Goal: Find contact information: Find contact information

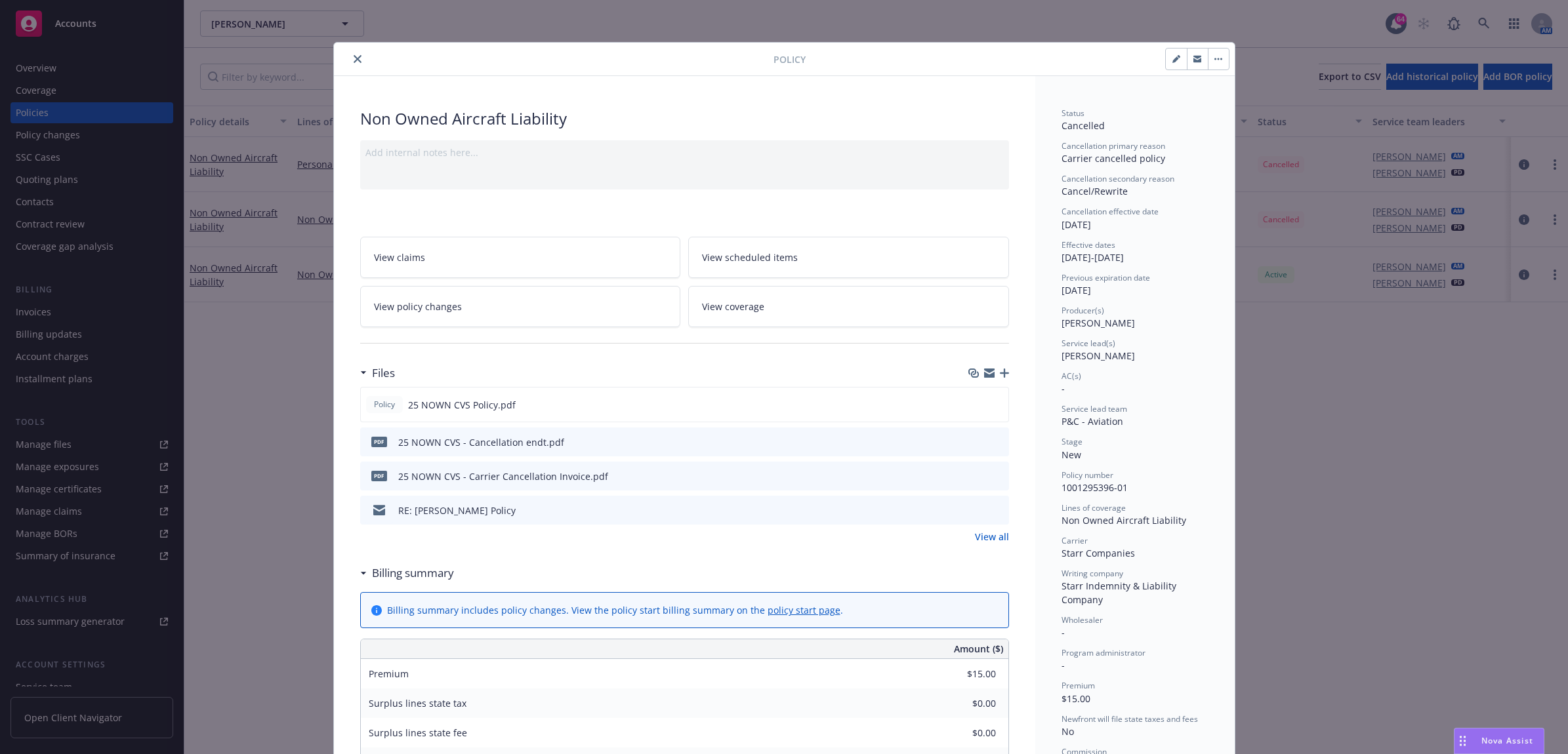
click at [1367, 123] on div "Policy Non Owned Aircraft Liability Add internal notes here... View claims View…" at bounding box center [784, 377] width 1568 height 754
click at [354, 56] on icon "close" at bounding box center [358, 59] width 8 height 8
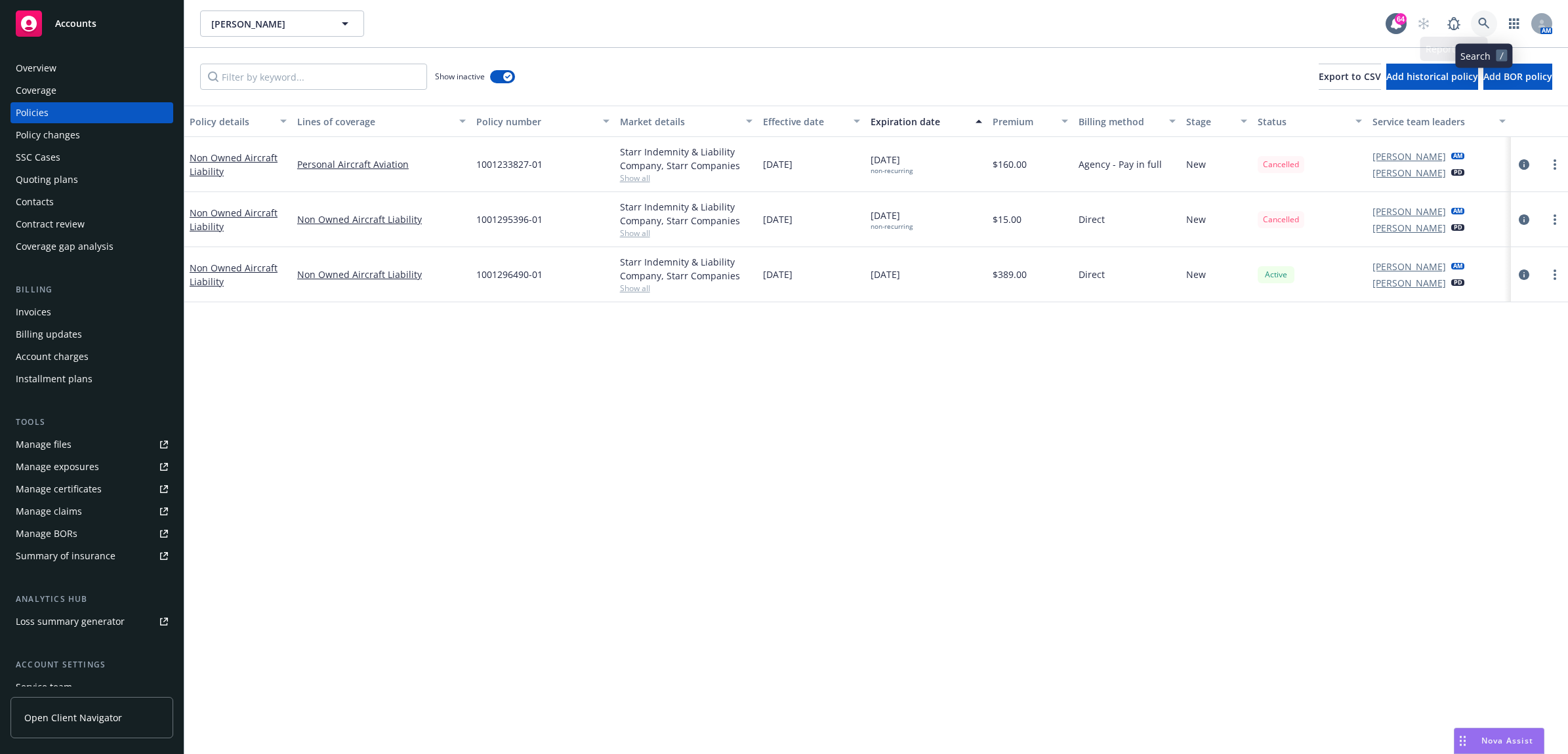
click at [1490, 21] on link at bounding box center [1484, 24] width 26 height 26
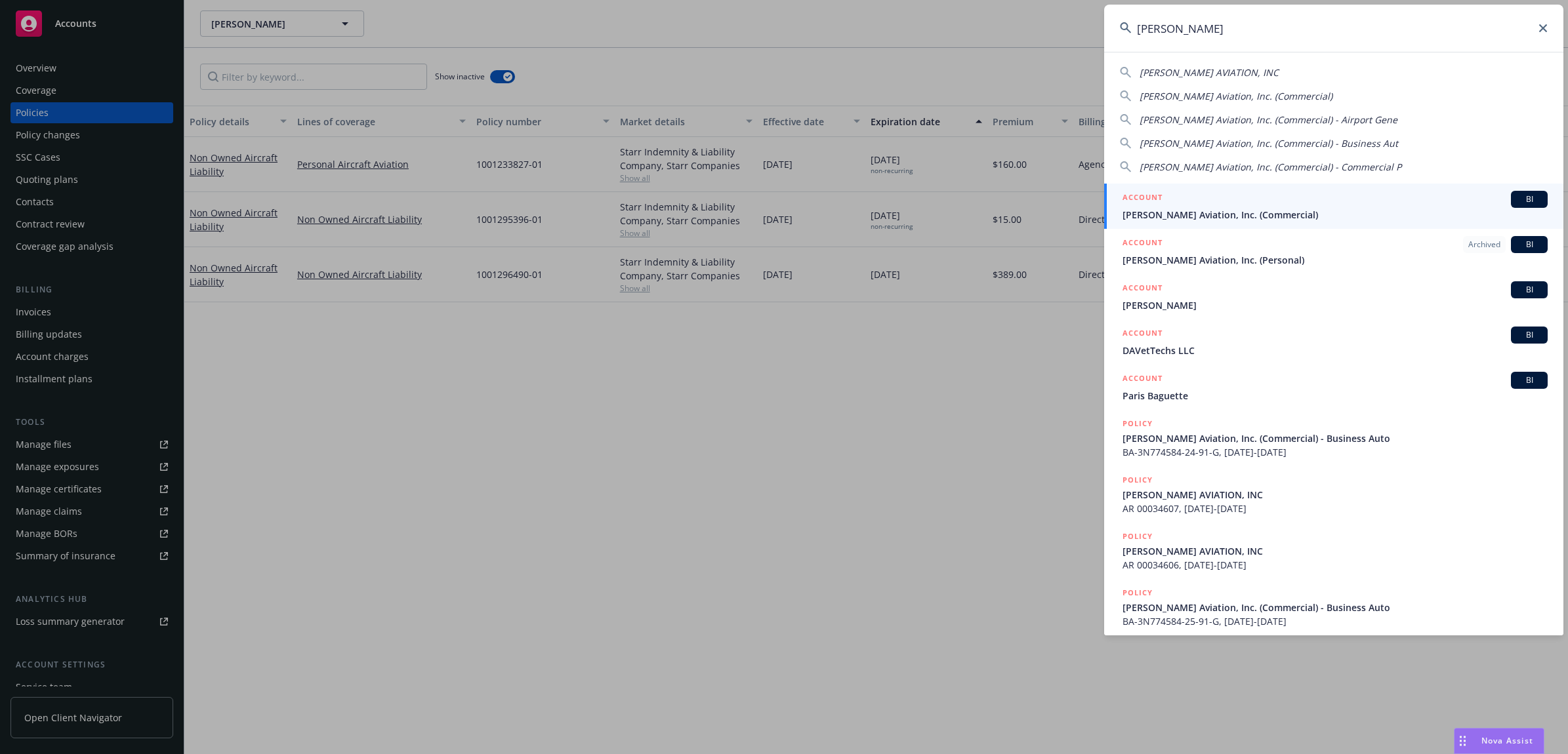
type input "daggett"
click at [1194, 213] on span "[PERSON_NAME] Aviation, Inc. (Commercial)" at bounding box center [1335, 214] width 425 height 13
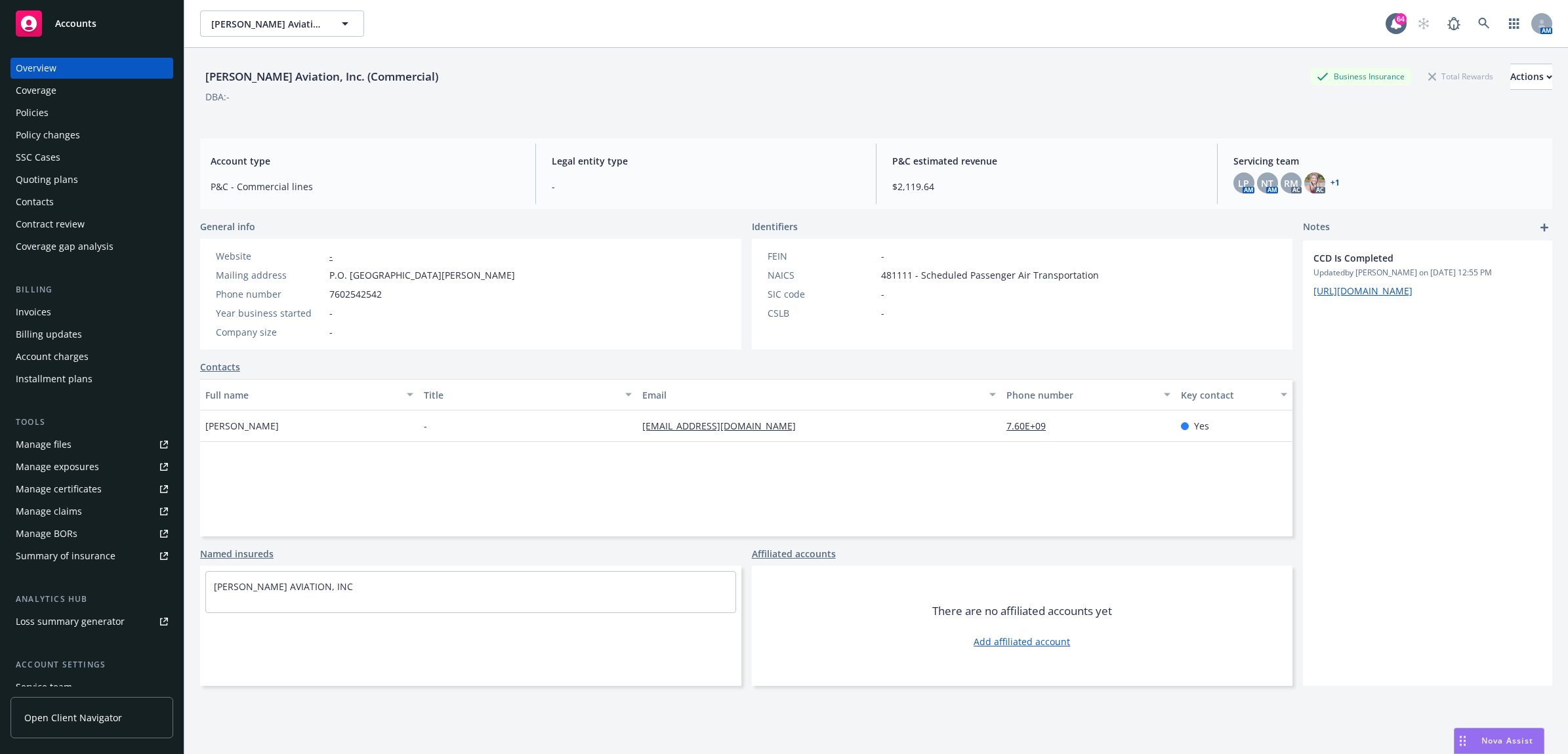
click at [86, 112] on div "Policies" at bounding box center [92, 113] width 152 height 21
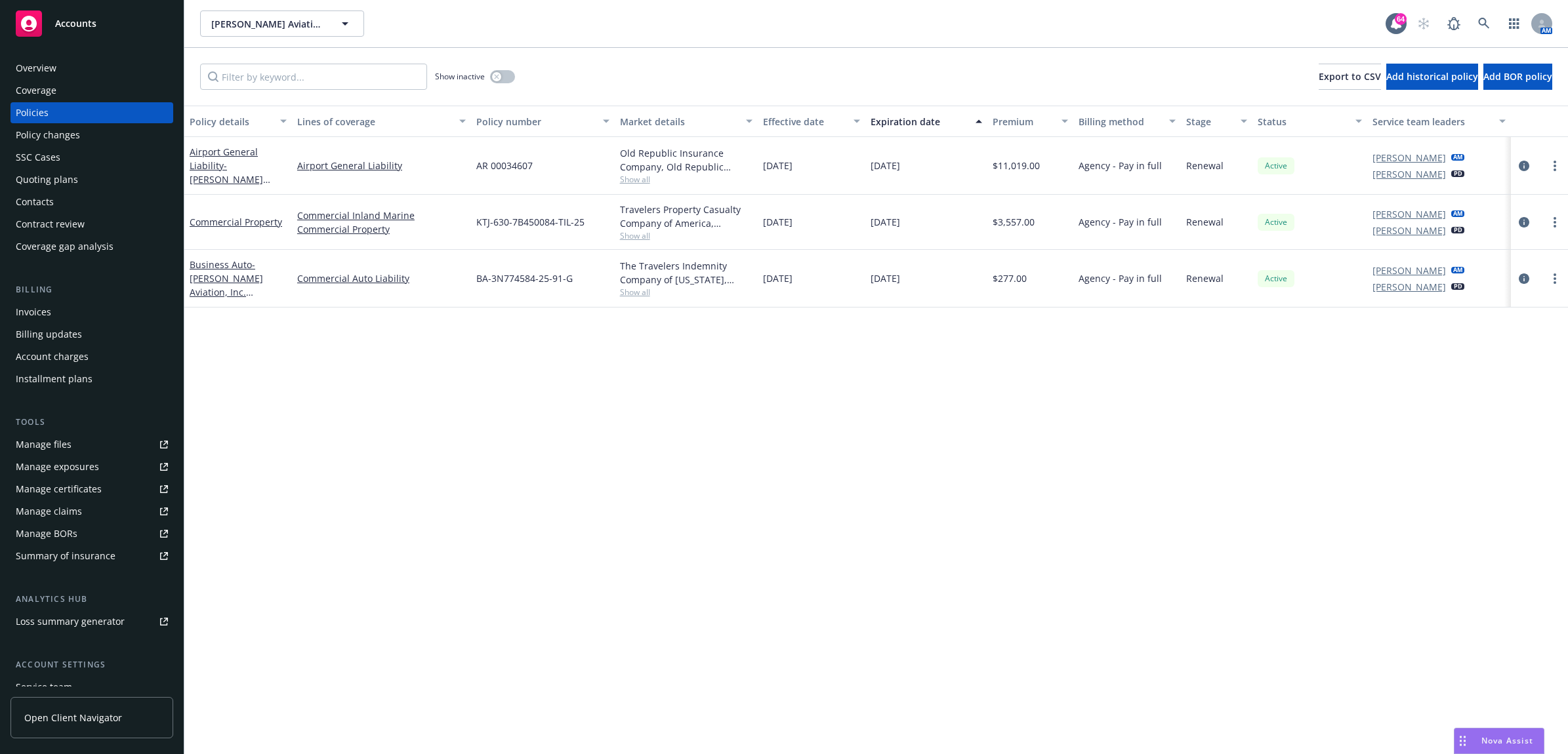
click at [56, 441] on div "Manage files" at bounding box center [43, 444] width 56 height 21
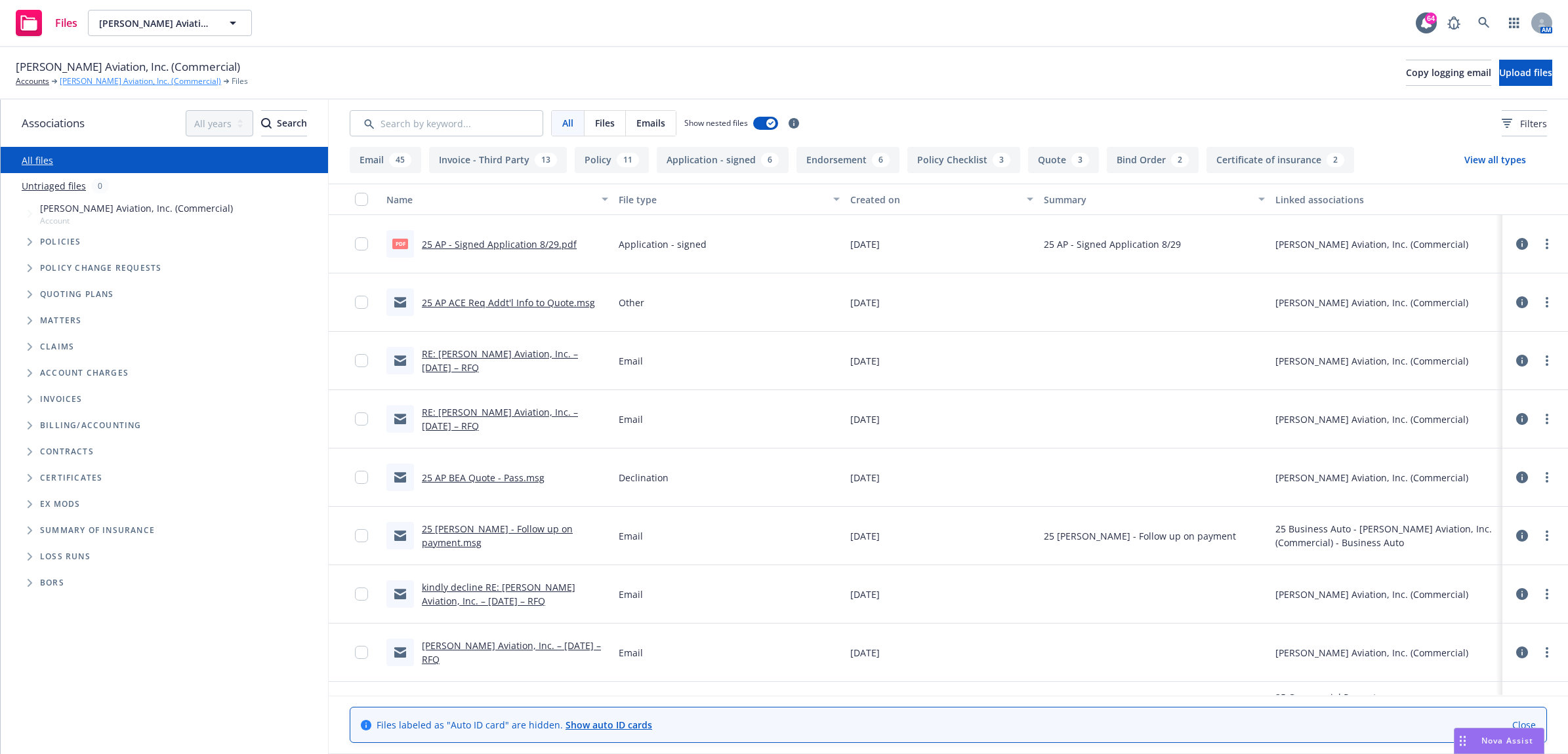
click at [86, 86] on link "[PERSON_NAME] Aviation, Inc. (Commercial)" at bounding box center [140, 82] width 161 height 12
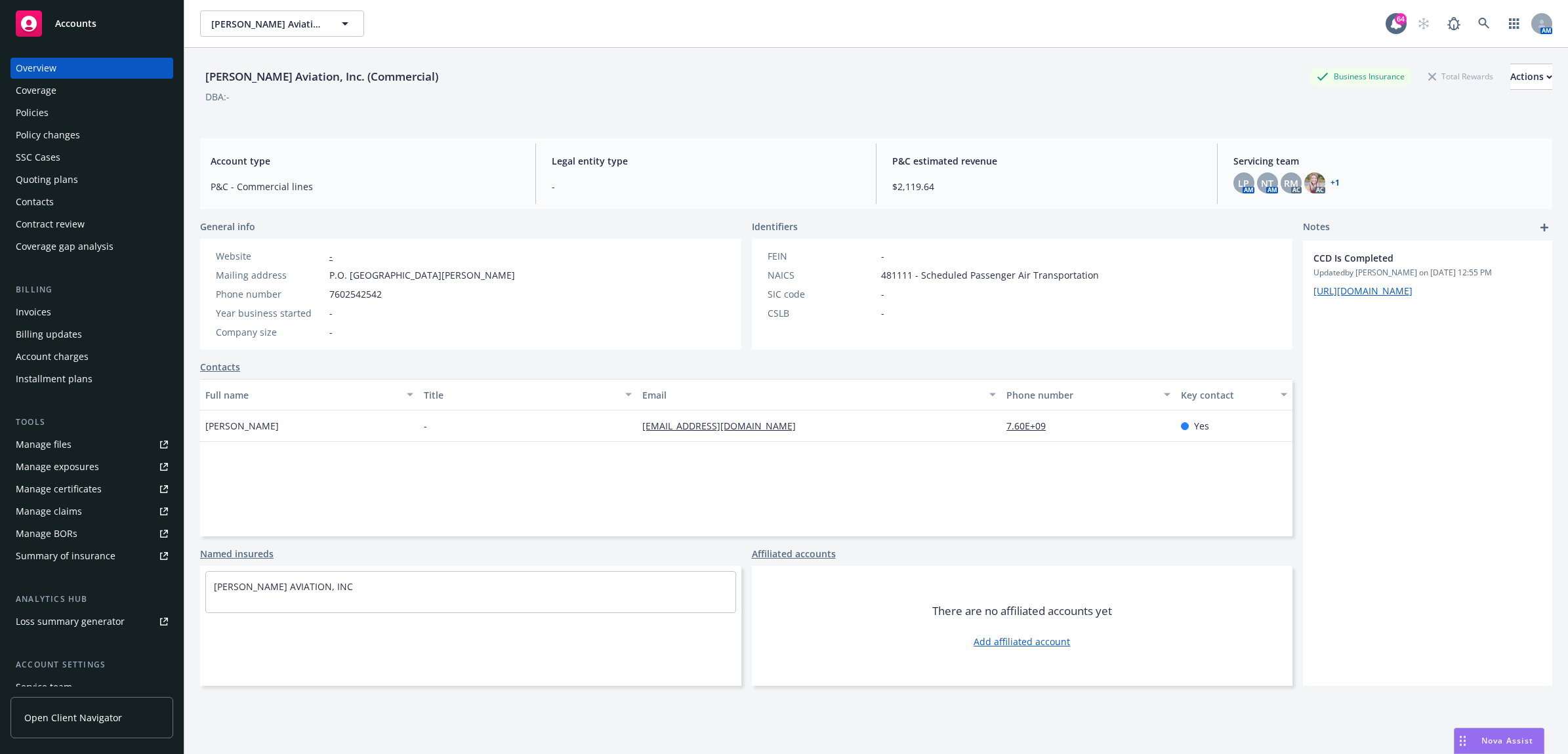
click at [41, 198] on div "Contacts" at bounding box center [34, 202] width 38 height 21
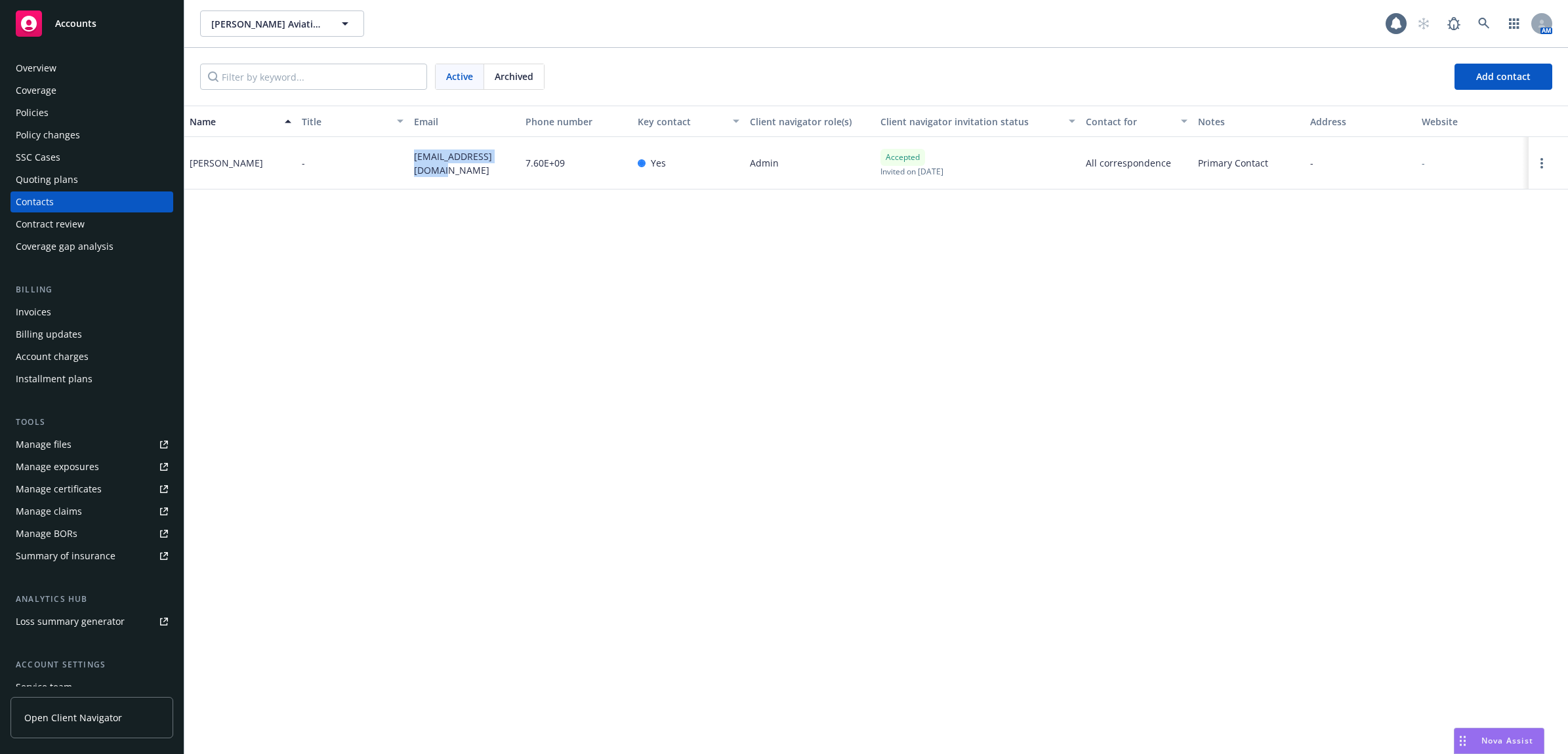
drag, startPoint x: 437, startPoint y: 171, endPoint x: 402, endPoint y: 153, distance: 39.4
click at [402, 153] on div "Ron Hamm Jr. - ronaldfhamm@gmail.com 7.60E+09 Yes Admin Accepted Invited on Aug…" at bounding box center [876, 163] width 1384 height 53
drag, startPoint x: 402, startPoint y: 153, endPoint x: 432, endPoint y: 154, distance: 30.0
copy div "ronaldfhamm@gmail.com"
drag, startPoint x: 58, startPoint y: 116, endPoint x: 316, endPoint y: 115, distance: 258.0
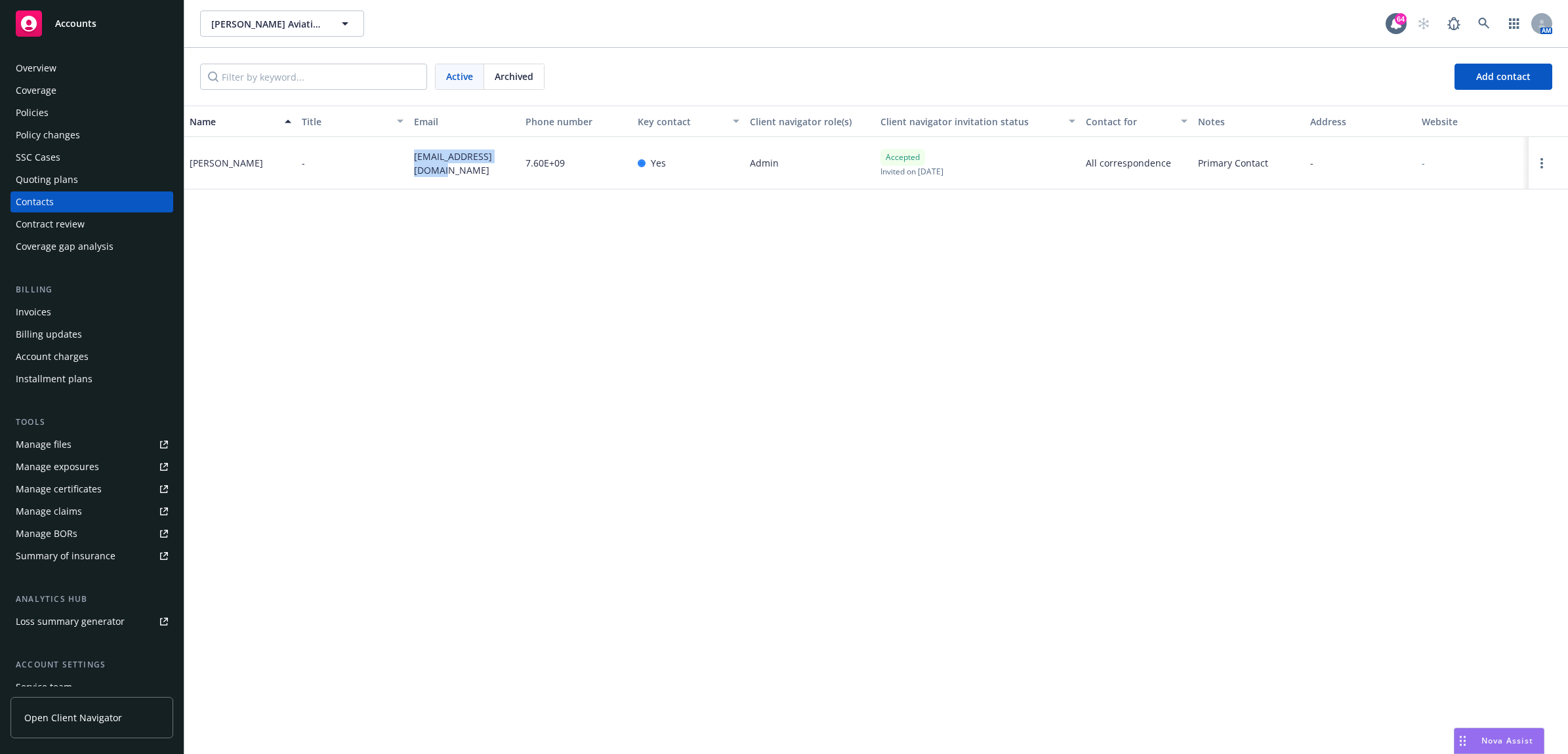
click at [57, 117] on div "Policies" at bounding box center [92, 113] width 152 height 21
